Goal: Task Accomplishment & Management: Use online tool/utility

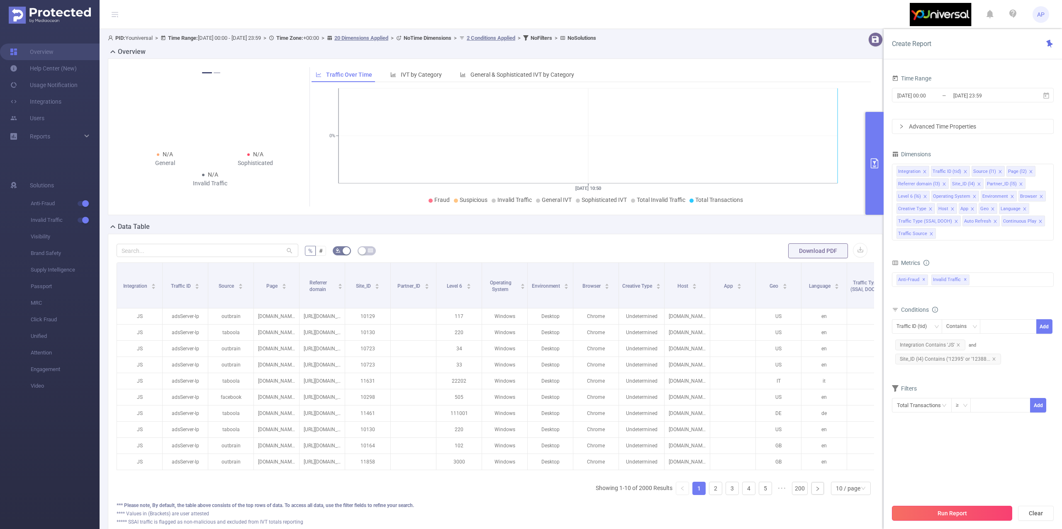
click at [958, 510] on button "Run Report" at bounding box center [952, 513] width 120 height 15
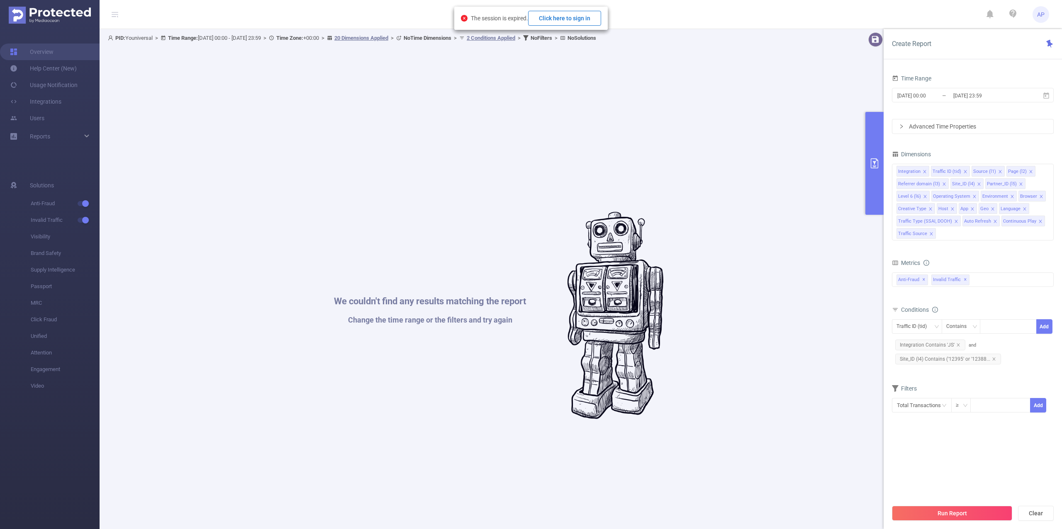
click at [577, 17] on button "Click here to sign in" at bounding box center [564, 18] width 73 height 15
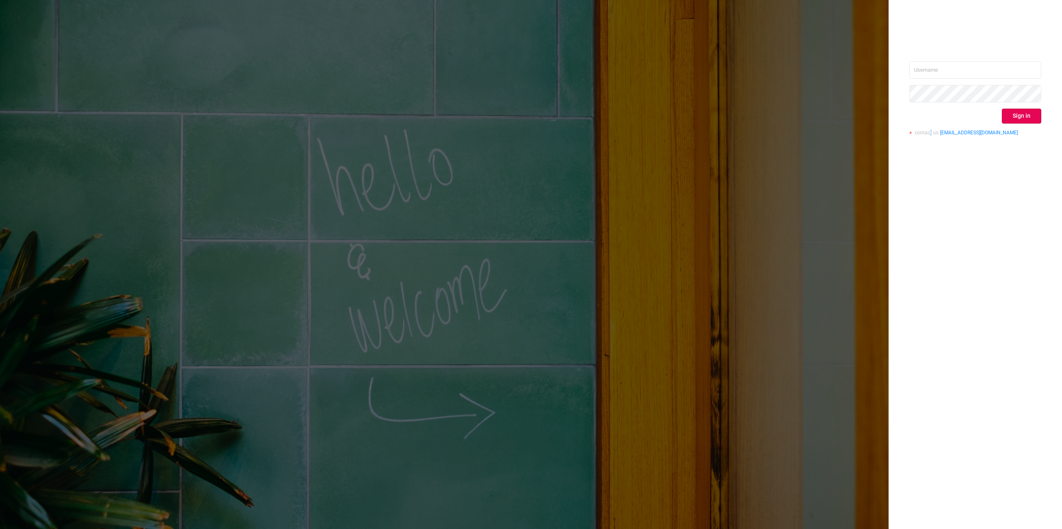
click at [931, 222] on div "Sign in contact us [EMAIL_ADDRESS][DOMAIN_NAME]" at bounding box center [975, 264] width 173 height 529
click at [933, 78] on input "text" at bounding box center [975, 69] width 132 height 17
click at [945, 76] on input "text" at bounding box center [975, 69] width 132 height 17
type input "[PERSON_NAME][EMAIL_ADDRESS][DOMAIN_NAME]"
click at [1006, 114] on button "Sign in" at bounding box center [1021, 116] width 39 height 15
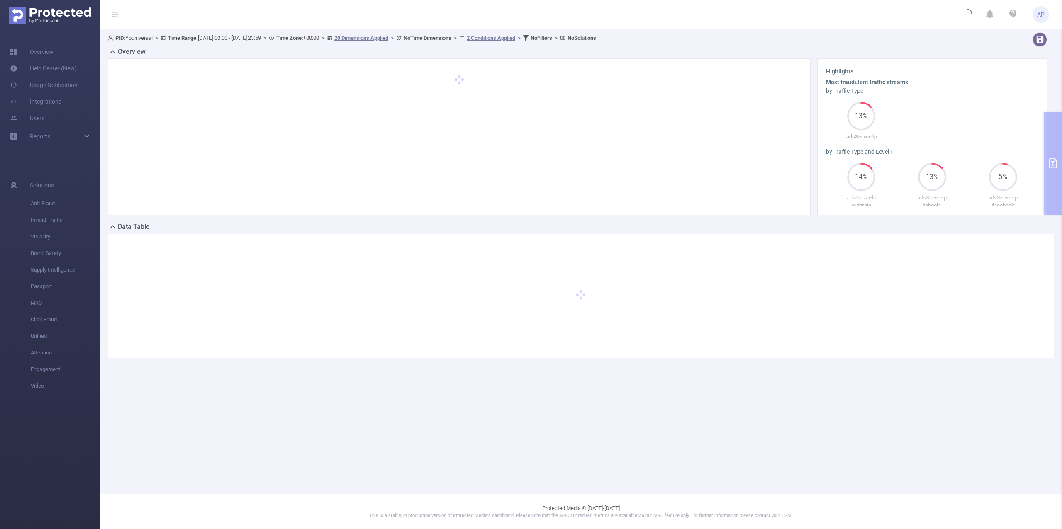
click at [1047, 141] on div "Highlights Most fraudulent traffic streams by Traffic Type 13% adsServer-lp by …" at bounding box center [932, 136] width 236 height 157
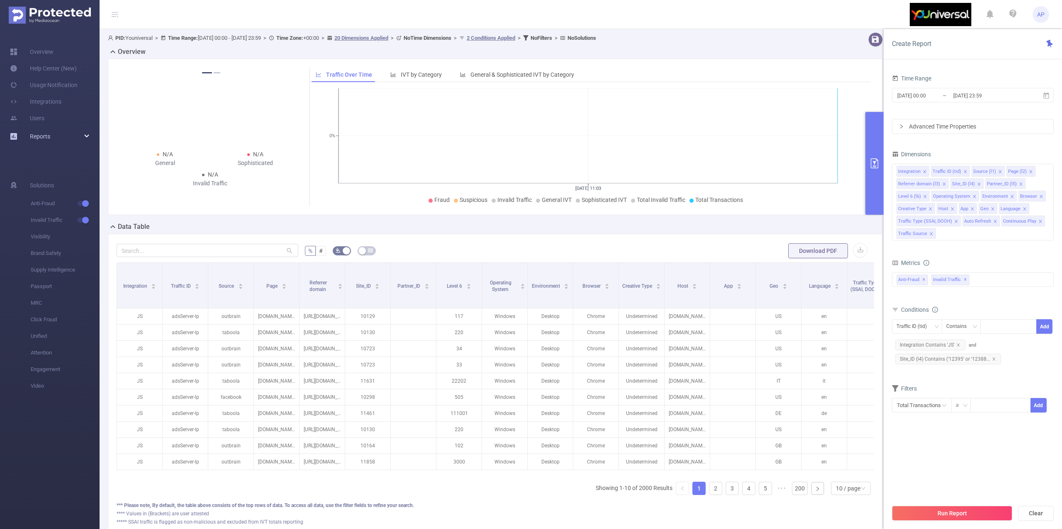
click at [49, 139] on span "Reports" at bounding box center [40, 136] width 20 height 7
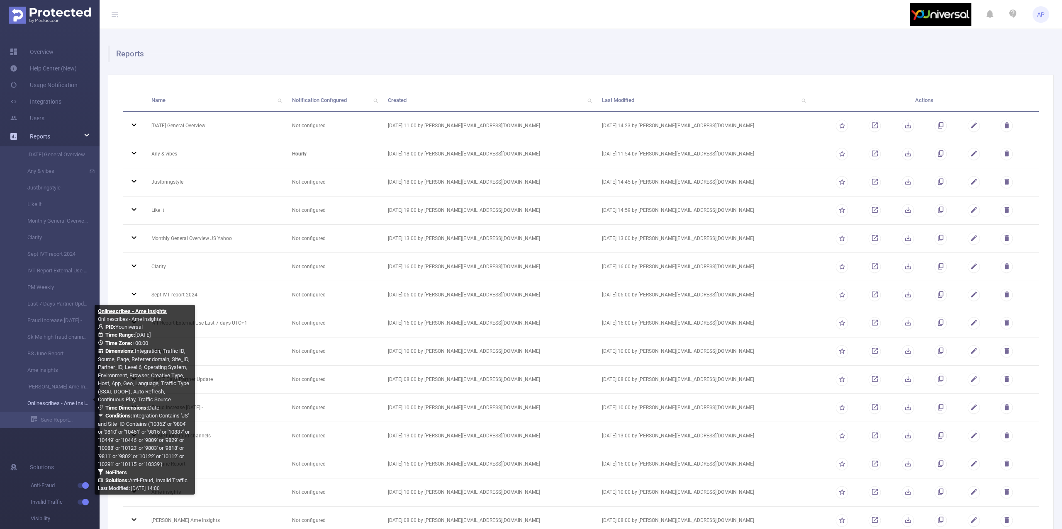
click at [62, 403] on link "Onlinescribes - Ame Insights" at bounding box center [53, 403] width 73 height 17
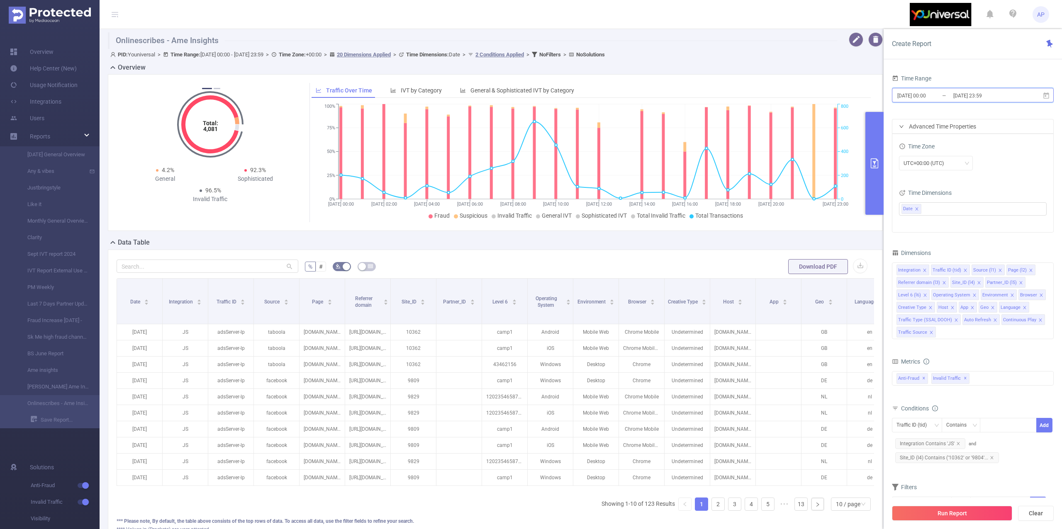
click at [1049, 97] on icon at bounding box center [1045, 95] width 7 height 7
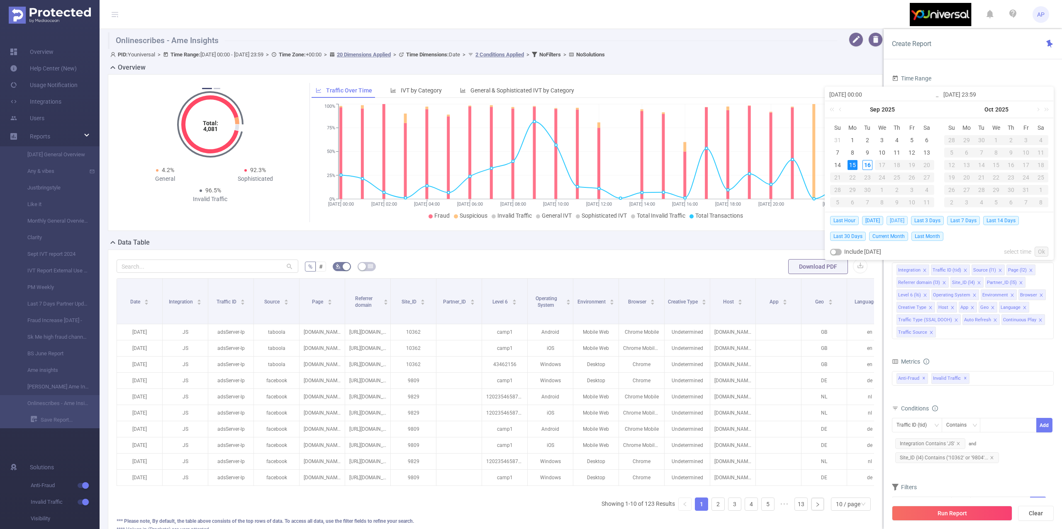
click at [894, 223] on span "[DATE]" at bounding box center [897, 220] width 21 height 9
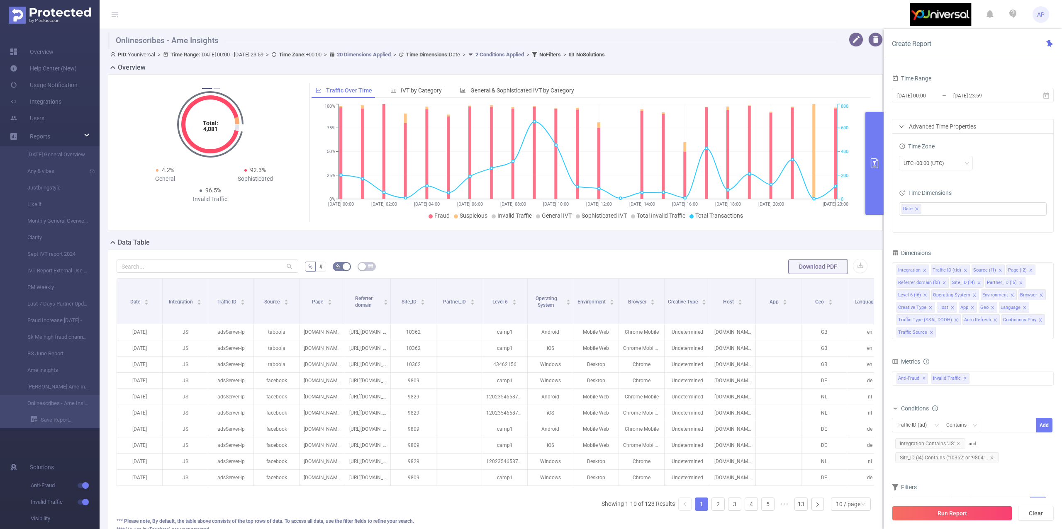
click at [893, 217] on div "Time Zone UTC+00:00 (UTC) Time Dimensions Date" at bounding box center [972, 183] width 161 height 98
click at [982, 98] on input "[DATE] 23:59" at bounding box center [985, 95] width 67 height 11
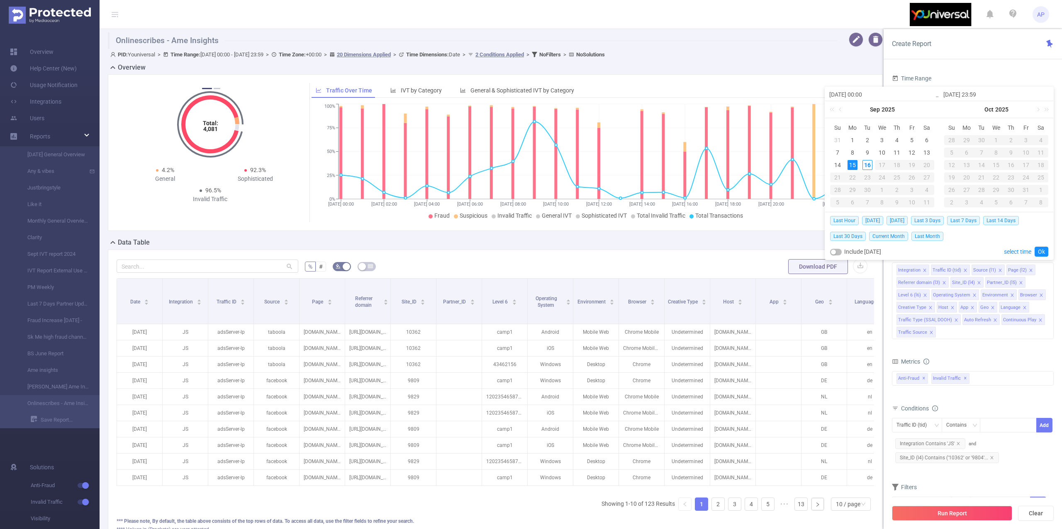
click at [855, 161] on div "15" at bounding box center [853, 165] width 10 height 10
click at [1040, 251] on link "Ok" at bounding box center [1042, 252] width 14 height 10
click at [855, 160] on div "15" at bounding box center [853, 165] width 10 height 10
click at [1039, 253] on link "Ok" at bounding box center [1042, 252] width 14 height 10
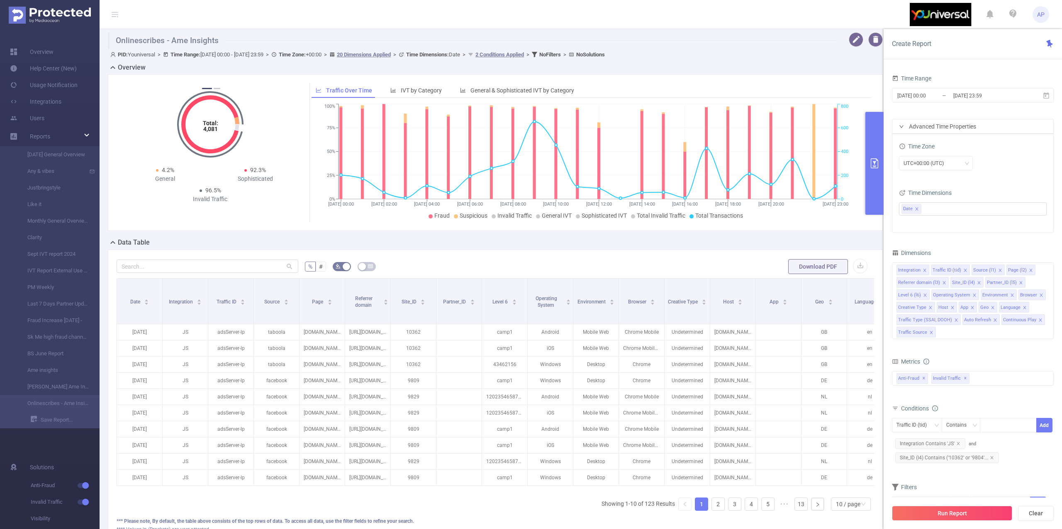
click at [960, 511] on button "Run Report" at bounding box center [952, 513] width 120 height 15
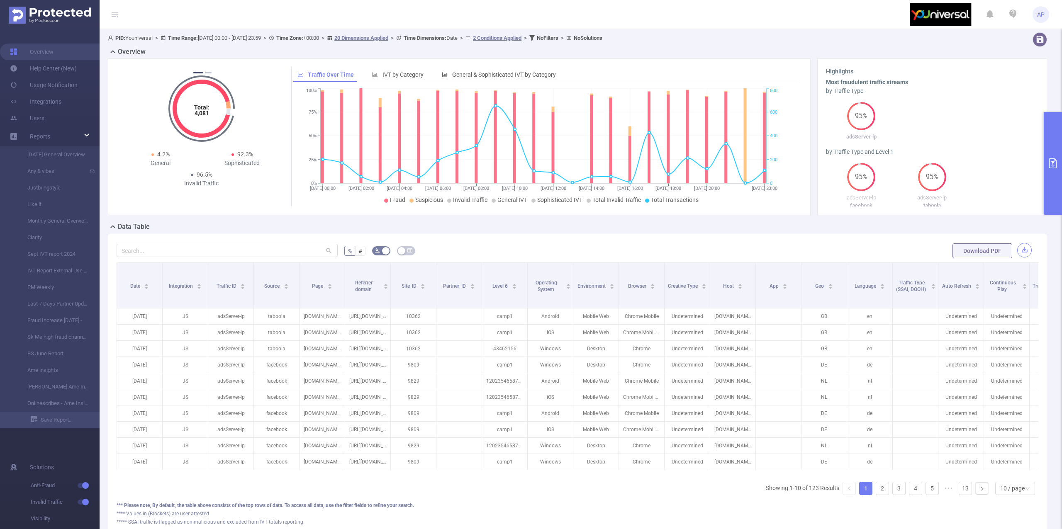
click at [1017, 249] on button "button" at bounding box center [1024, 250] width 15 height 15
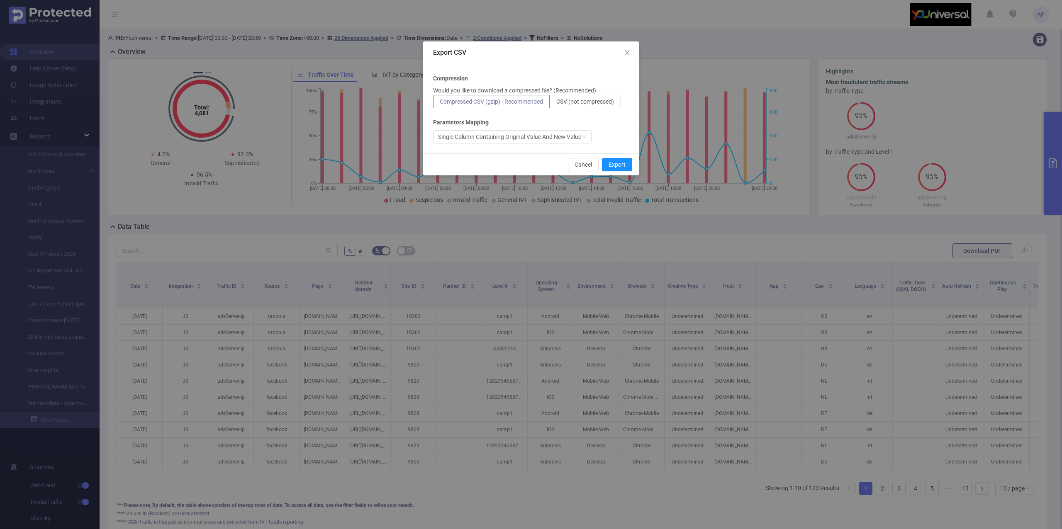
click at [596, 111] on div "Compression Would you like to download a compressed file? (Recommended) Compres…" at bounding box center [531, 108] width 196 height 69
click at [594, 103] on label "CSV (not compressed)" at bounding box center [585, 101] width 71 height 13
click at [556, 104] on input "CSV (not compressed)" at bounding box center [556, 104] width 0 height 0
click at [613, 162] on button "Export" at bounding box center [617, 164] width 30 height 13
